Goal: Task Accomplishment & Management: Manage account settings

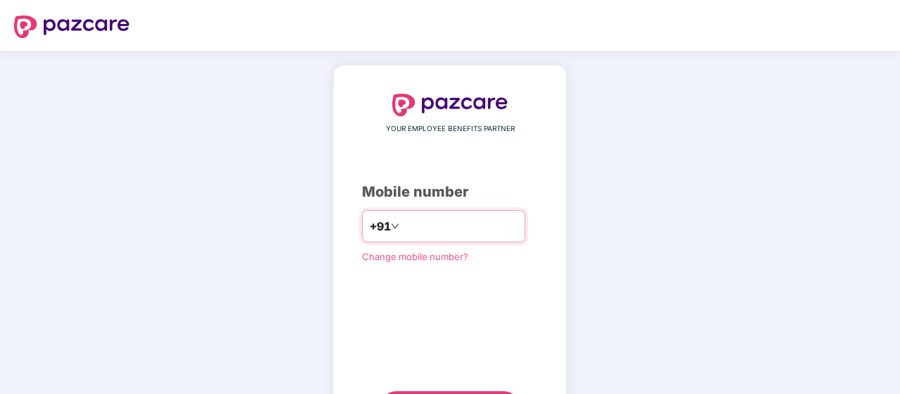
click at [432, 230] on input "number" at bounding box center [459, 226] width 115 height 23
type input "**********"
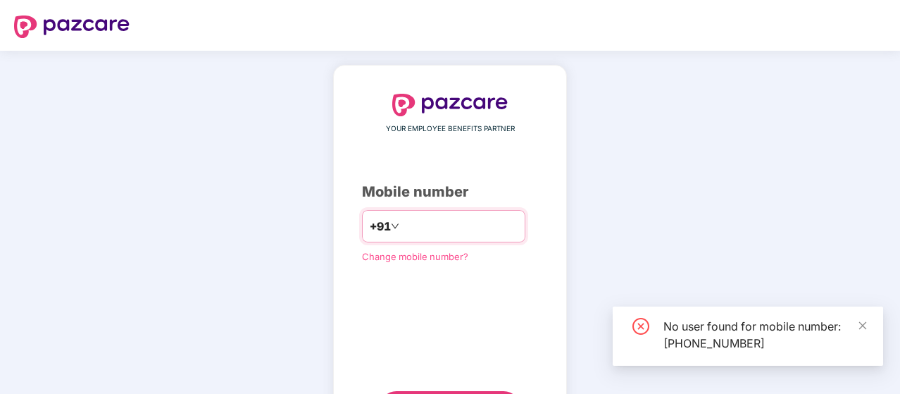
scroll to position [72, 0]
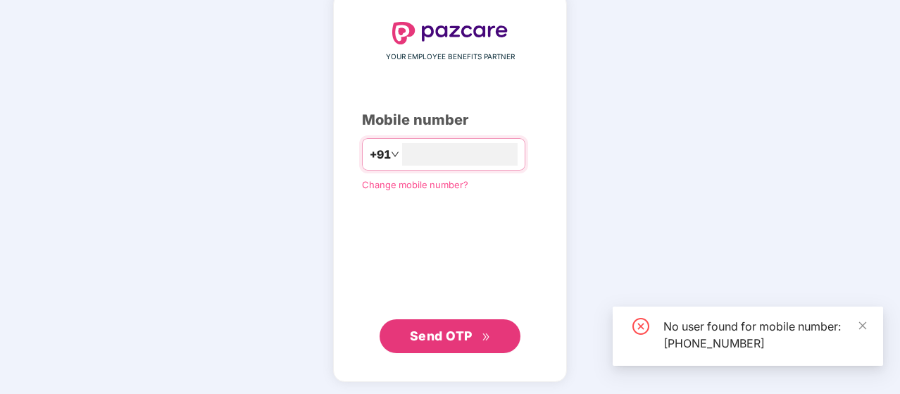
click at [449, 326] on span "Send OTP" at bounding box center [450, 336] width 81 height 20
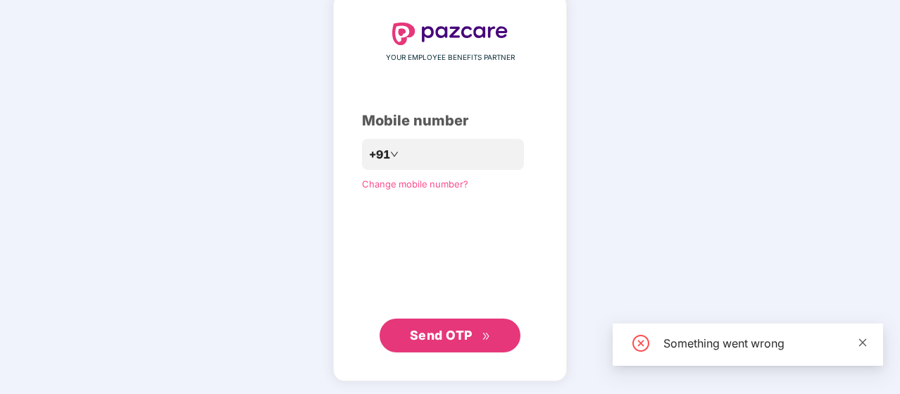
click at [863, 342] on icon "close" at bounding box center [863, 342] width 8 height 8
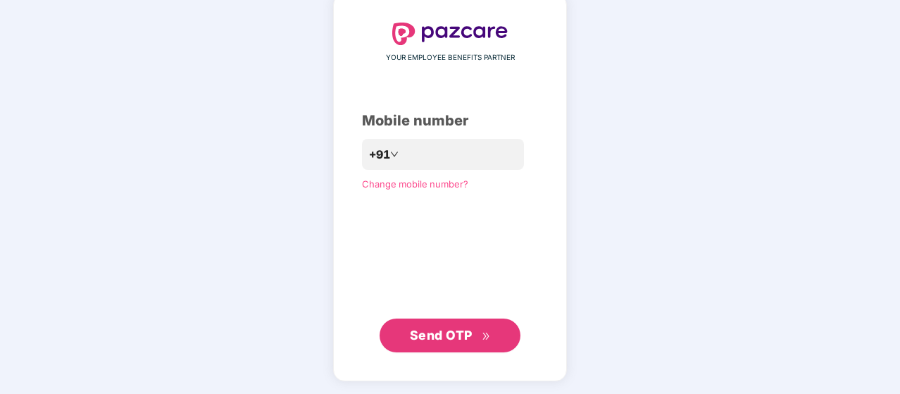
click at [453, 331] on span "Send OTP" at bounding box center [441, 334] width 63 height 15
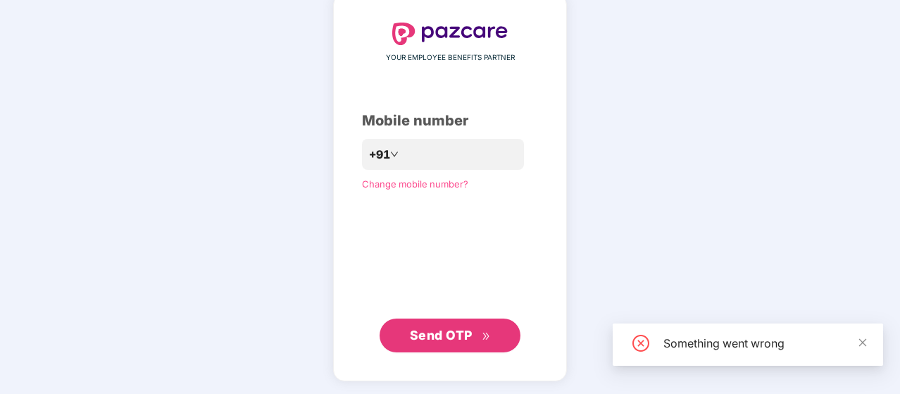
click at [453, 331] on span "Send OTP" at bounding box center [441, 334] width 63 height 15
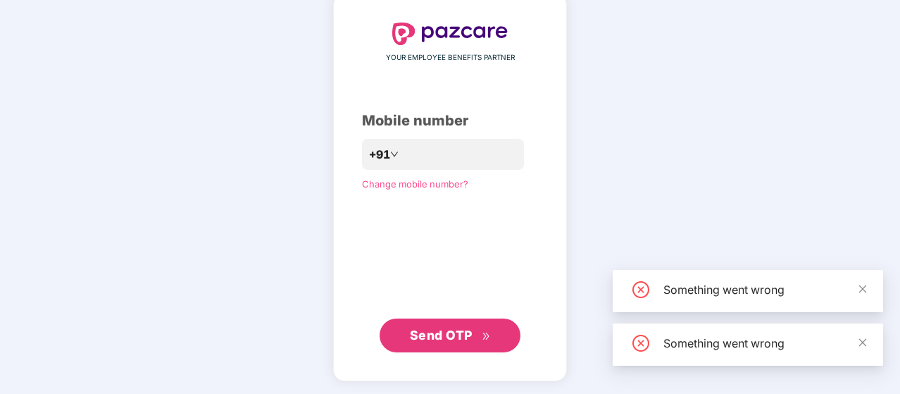
scroll to position [1, 0]
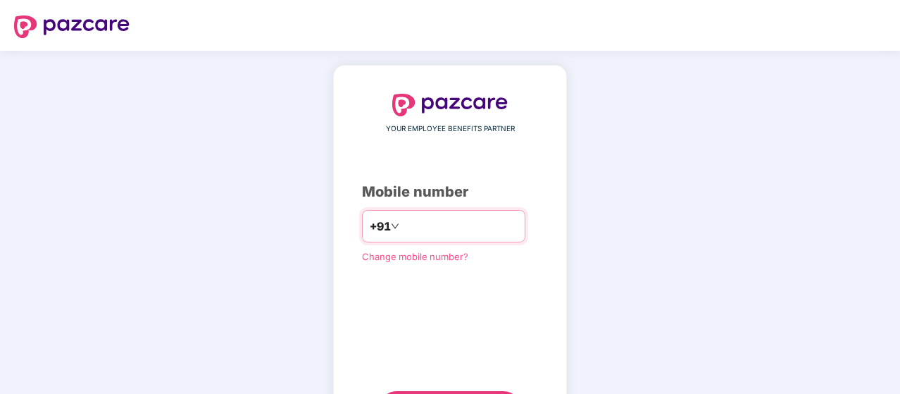
click at [418, 228] on input "number" at bounding box center [459, 226] width 115 height 23
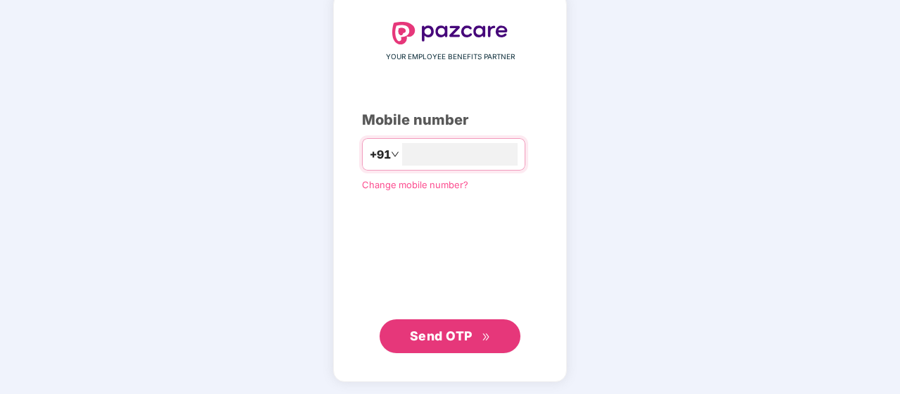
type input "**********"
click at [453, 329] on span "Send OTP" at bounding box center [441, 336] width 63 height 15
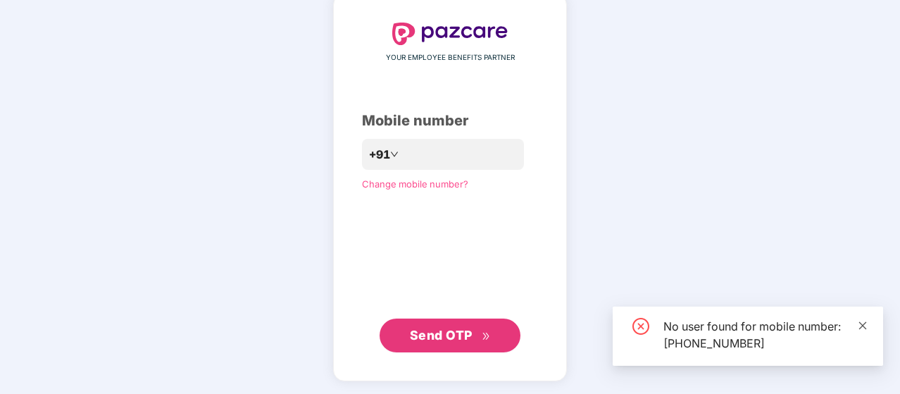
click at [861, 325] on icon "close" at bounding box center [863, 325] width 8 height 8
